Goal: Information Seeking & Learning: Find specific fact

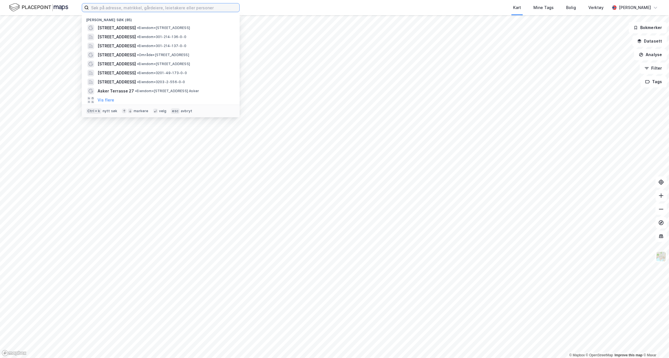
click at [125, 6] on input at bounding box center [164, 7] width 151 height 8
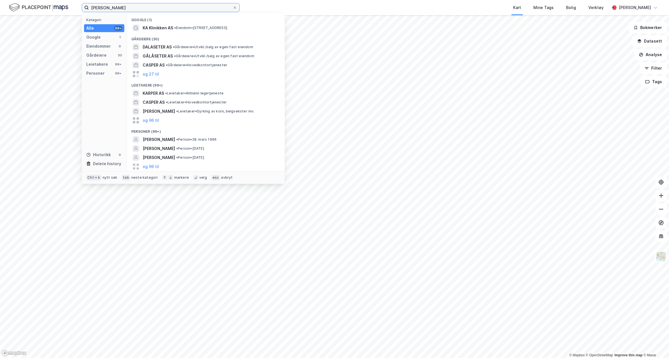
type input "[PERSON_NAME]"
click at [217, 138] on span "• Person • [DATE]" at bounding box center [196, 139] width 40 height 5
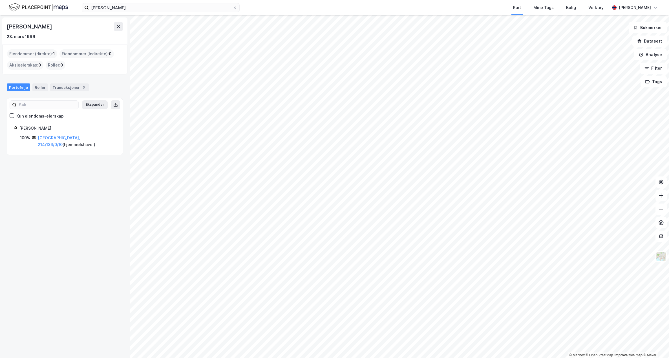
click at [48, 137] on link "[GEOGRAPHIC_DATA], 214/136/0/10" at bounding box center [59, 141] width 42 height 12
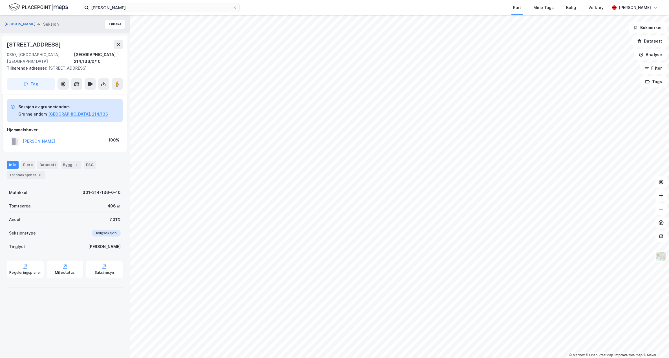
click at [23, 162] on div "Eiere" at bounding box center [28, 165] width 14 height 8
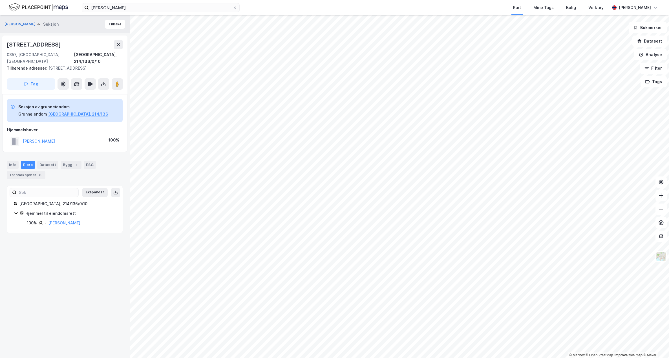
click at [33, 171] on div "Transaksjoner 6" at bounding box center [26, 175] width 39 height 8
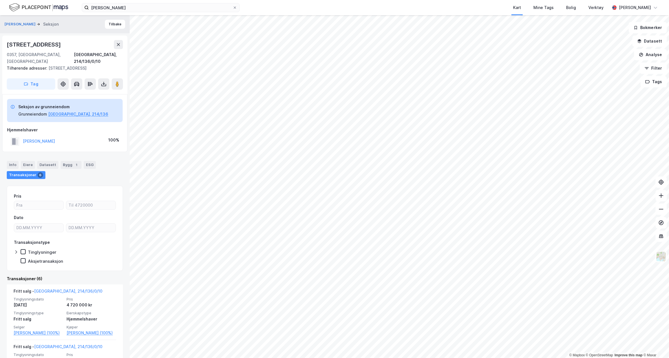
click at [11, 161] on div "Info" at bounding box center [13, 165] width 12 height 8
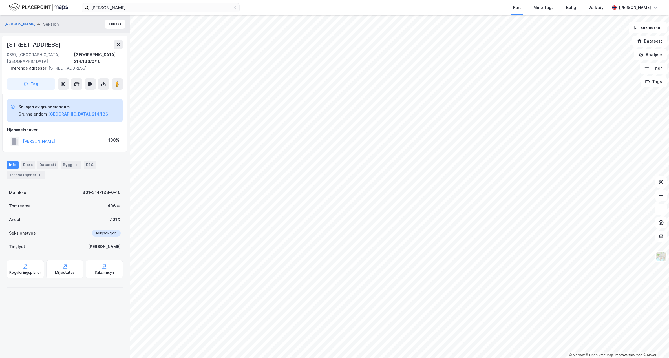
click at [68, 111] on button "[GEOGRAPHIC_DATA], 214/136" at bounding box center [78, 114] width 60 height 7
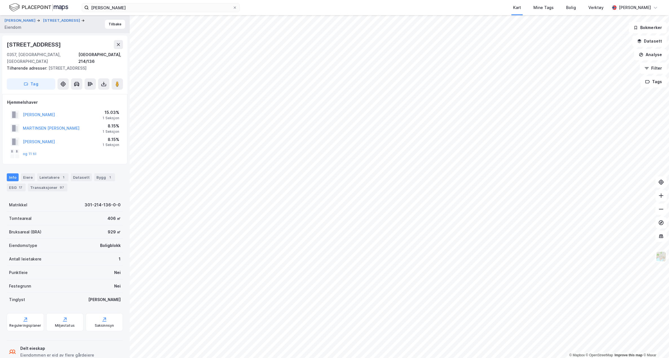
scroll to position [2, 0]
click at [28, 171] on div "Eiere" at bounding box center [28, 175] width 14 height 8
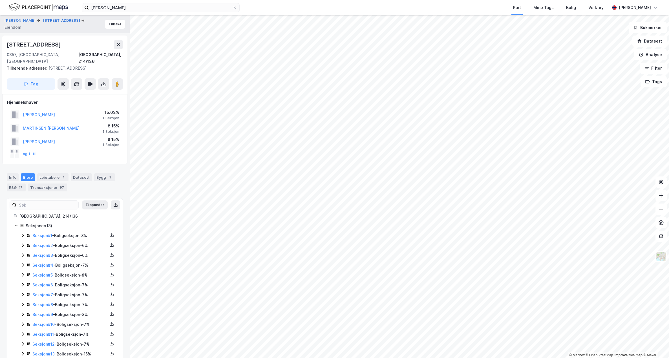
scroll to position [7, 0]
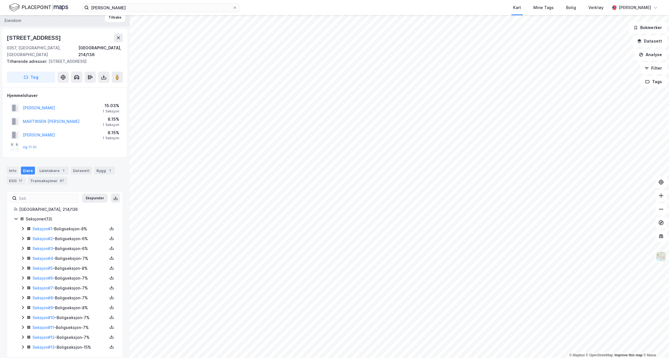
click at [73, 226] on div "Seksjon # 1 - Boligseksjon - 8%" at bounding box center [69, 229] width 75 height 7
click at [77, 236] on div "Seksjon # 2 - Boligseksjon - 6%" at bounding box center [69, 239] width 75 height 7
click at [73, 245] on div "Seksjon # 3 - Boligseksjon - 6%" at bounding box center [69, 248] width 75 height 7
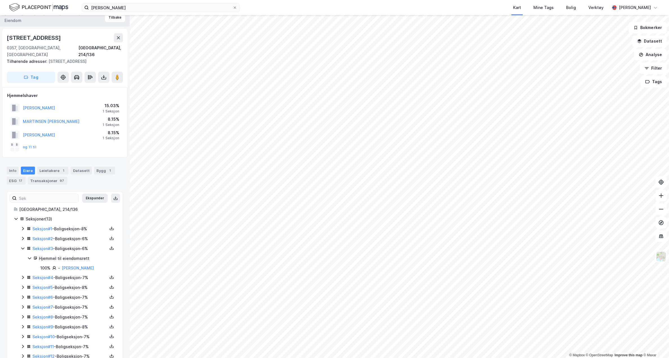
click at [73, 245] on div "Seksjon # 3 - Boligseksjon - 6%" at bounding box center [69, 248] width 75 height 7
click at [73, 255] on div "Seksjon # 4 - Boligseksjon - 7%" at bounding box center [69, 258] width 75 height 7
click at [72, 265] on div "Seksjon # 5 - Boligseksjon - 8%" at bounding box center [69, 268] width 75 height 7
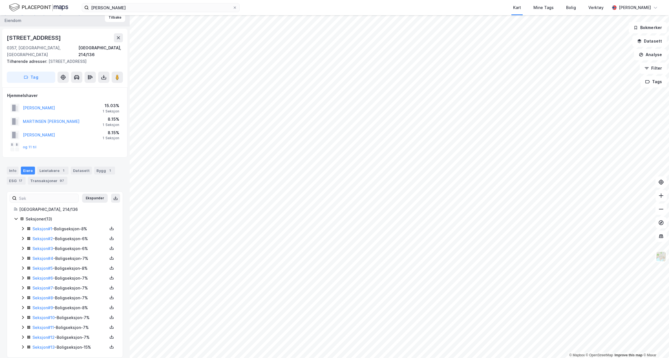
click at [72, 275] on div "Seksjon # 6 - Boligseksjon - 7%" at bounding box center [69, 278] width 75 height 7
click at [71, 285] on div "Seksjon # 7 - Boligseksjon - 7%" at bounding box center [69, 288] width 75 height 7
click at [73, 295] on div "Seksjon # 8 - Boligseksjon - 7%" at bounding box center [69, 298] width 75 height 7
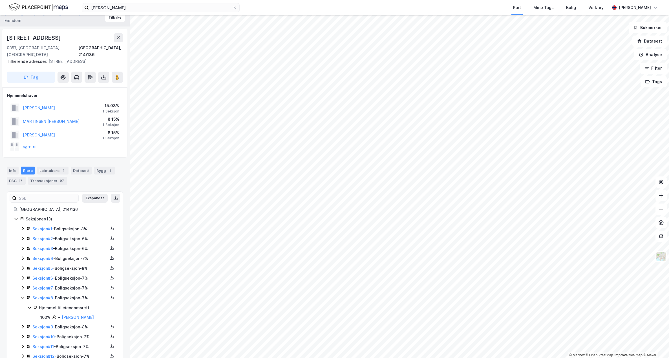
click at [73, 295] on div "Seksjon # 8 - Boligseksjon - 7%" at bounding box center [69, 298] width 75 height 7
click at [75, 305] on div "Seksjon # 9 - Boligseksjon - 8%" at bounding box center [69, 308] width 75 height 7
click at [75, 314] on div "Seksjon # 10 - Boligseksjon - 7%" at bounding box center [69, 317] width 75 height 7
click at [42, 315] on link "Seksjon # 10" at bounding box center [43, 317] width 22 height 5
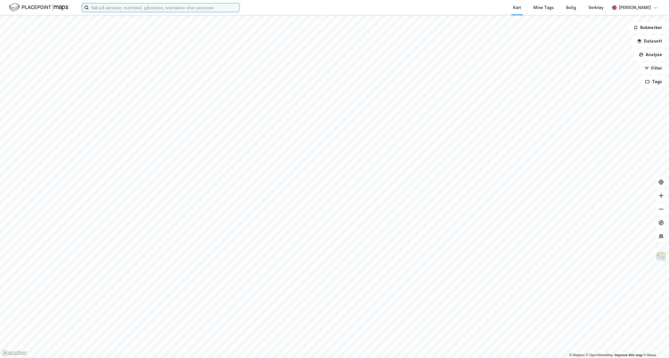
click at [106, 8] on input at bounding box center [164, 7] width 151 height 8
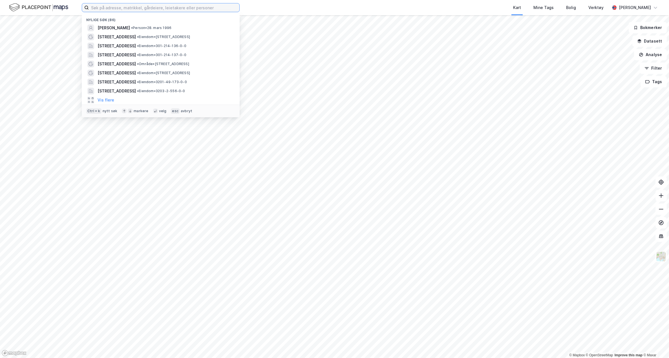
paste input "Anniken Edland"
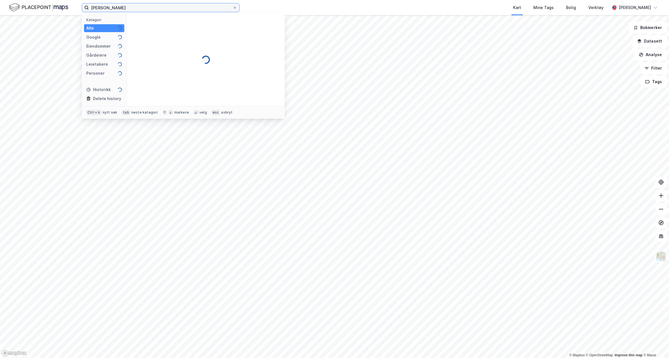
type input "Anniken Edland"
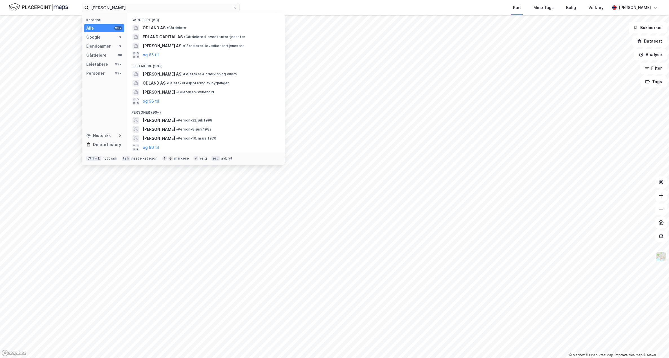
click at [240, 121] on div "ANNIKEN EDLAND • Person • 22. juli 1998" at bounding box center [211, 120] width 137 height 7
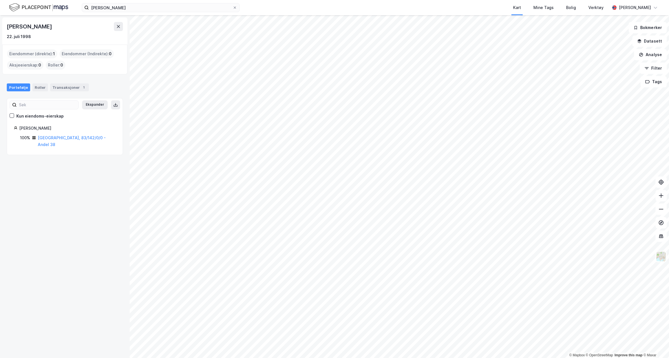
click at [36, 54] on div "Eiendommer (direkte) : 1" at bounding box center [32, 53] width 50 height 9
click at [77, 138] on link "Oslo, 83/142/0/0 - Andel 38" at bounding box center [72, 141] width 68 height 12
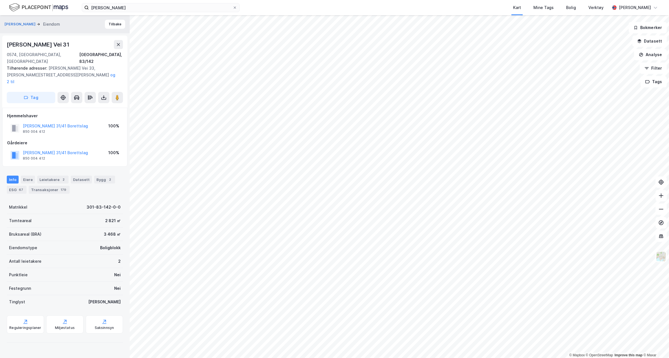
click at [48, 186] on div "Transaksjoner 179" at bounding box center [49, 190] width 41 height 8
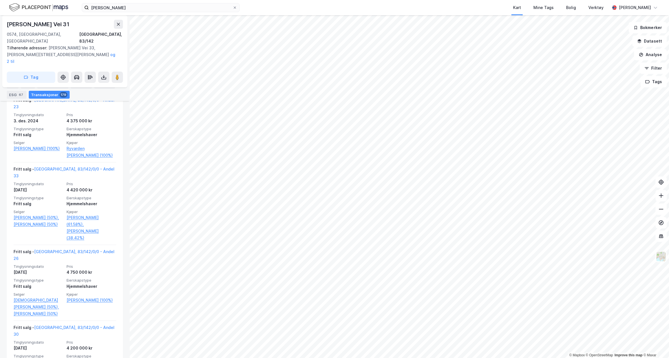
scroll to position [536, 0]
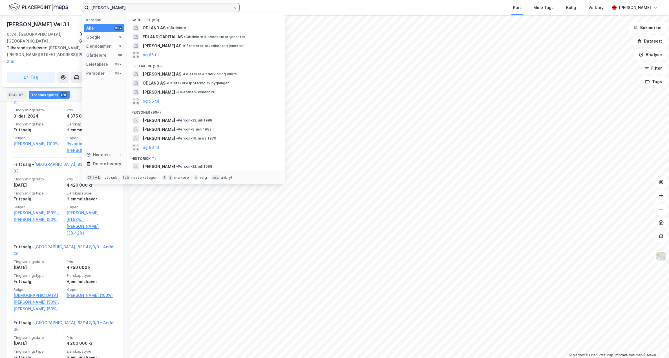
click at [129, 8] on input "Anniken Edland" at bounding box center [161, 7] width 144 height 8
click at [219, 120] on div "ANNIKEN EDLAND • Person • 22. juli 1998" at bounding box center [211, 120] width 137 height 7
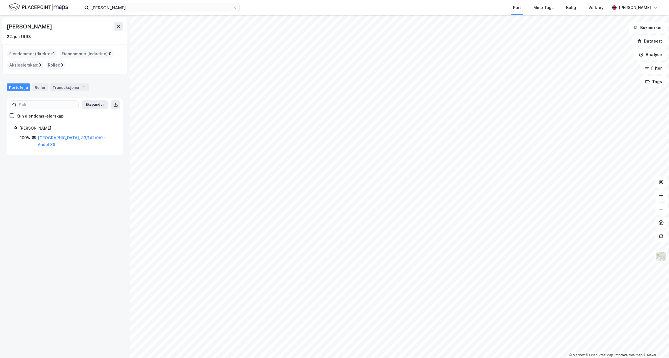
click at [70, 89] on div "Transaksjoner 1" at bounding box center [69, 87] width 39 height 8
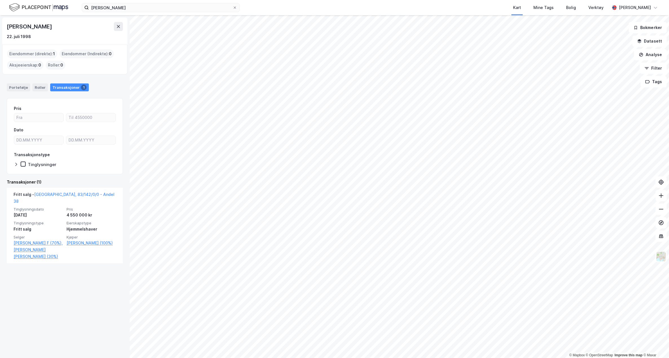
click at [77, 195] on link "Oslo, 83/142/0/0 - Andel 38" at bounding box center [64, 198] width 101 height 12
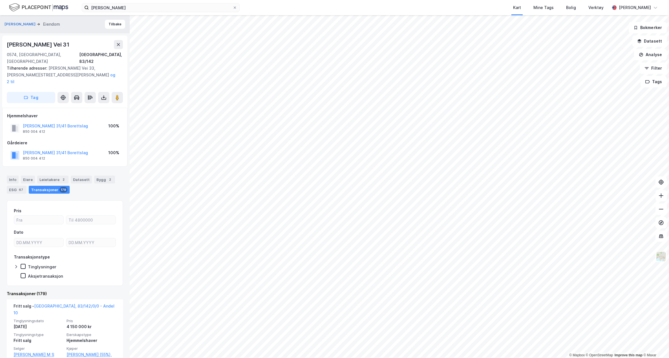
click at [14, 176] on div "Info" at bounding box center [13, 180] width 12 height 8
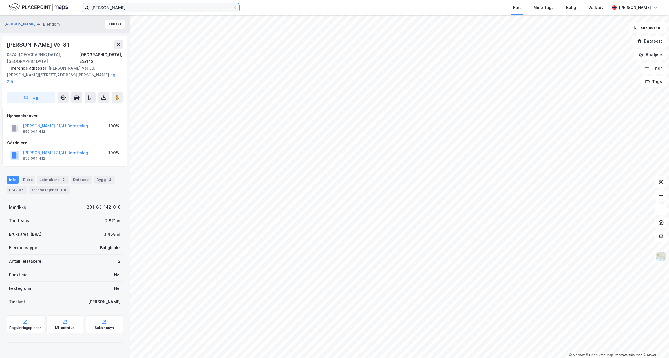
click at [126, 6] on input "Anniken Edland" at bounding box center [161, 7] width 144 height 8
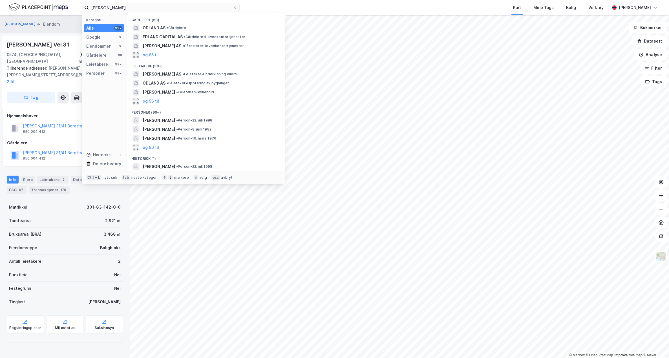
click at [178, 118] on span "•" at bounding box center [177, 120] width 2 height 4
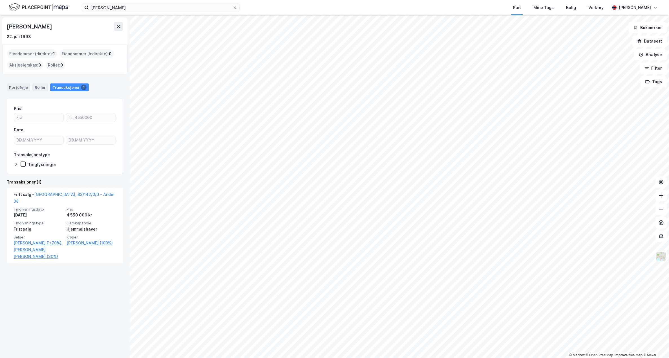
click at [236, 9] on icon at bounding box center [234, 7] width 3 height 3
click at [233, 9] on input "Anniken Edland" at bounding box center [161, 7] width 144 height 8
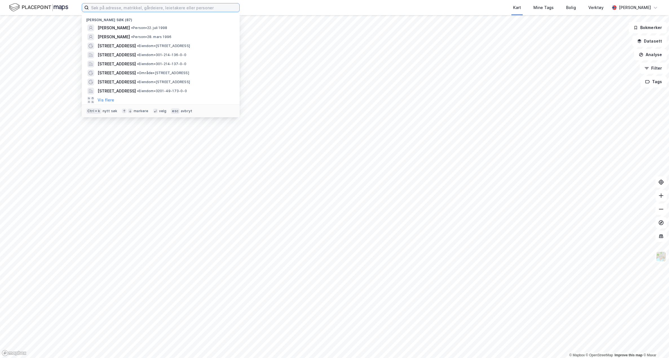
click at [207, 10] on input at bounding box center [164, 7] width 151 height 8
click at [203, 32] on div "ANNIKEN EDLAND • Person • 22. juli 1998" at bounding box center [160, 27] width 149 height 9
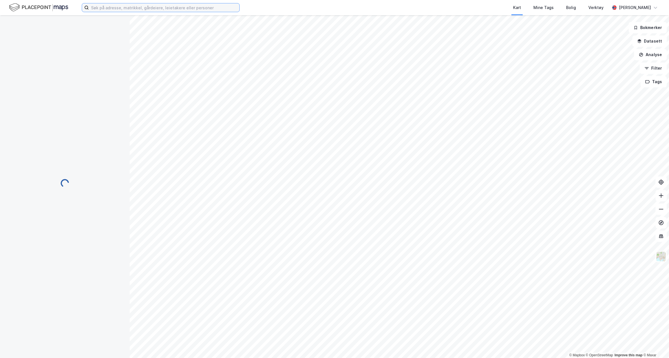
click at [203, 12] on input at bounding box center [164, 7] width 151 height 8
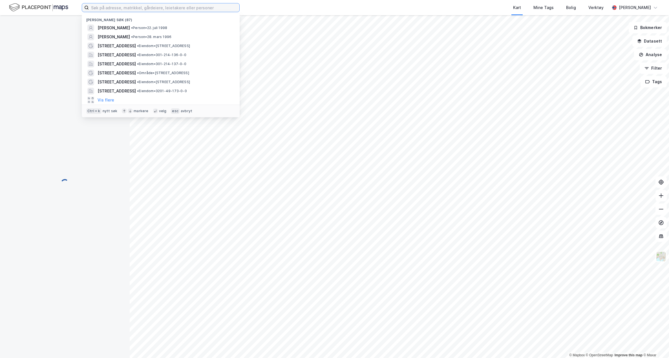
scroll to position [1, 0]
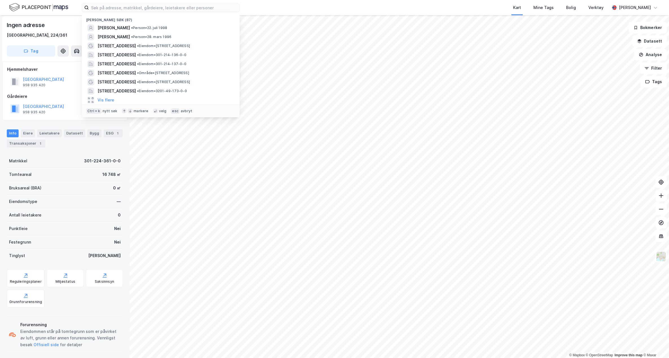
click at [183, 36] on div "KASPER KALLSETER • Person • 28. mars 1996" at bounding box center [166, 37] width 137 height 7
